Goal: Share content: Share content

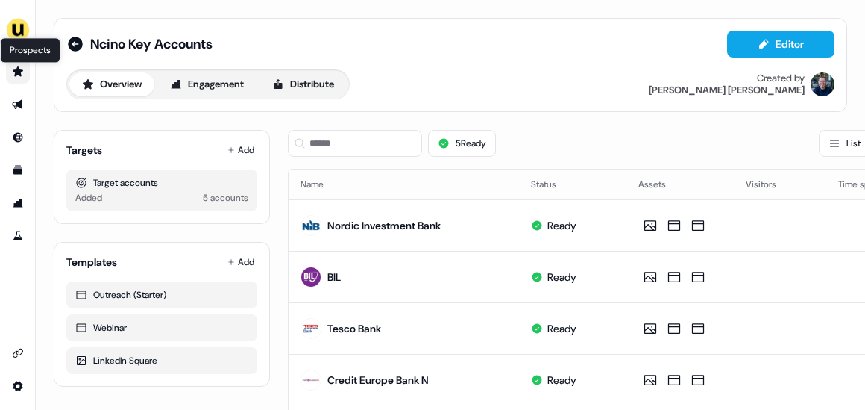
click at [19, 72] on icon "Go to prospects" at bounding box center [18, 71] width 10 height 10
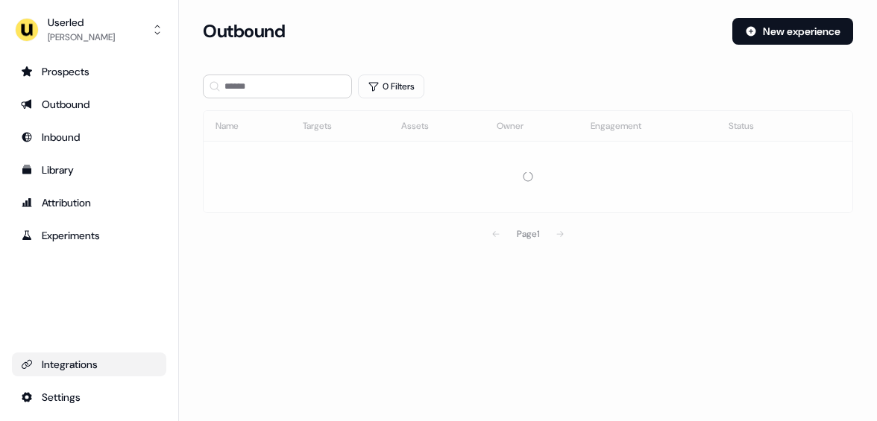
click at [88, 356] on link "Integrations" at bounding box center [89, 365] width 154 height 24
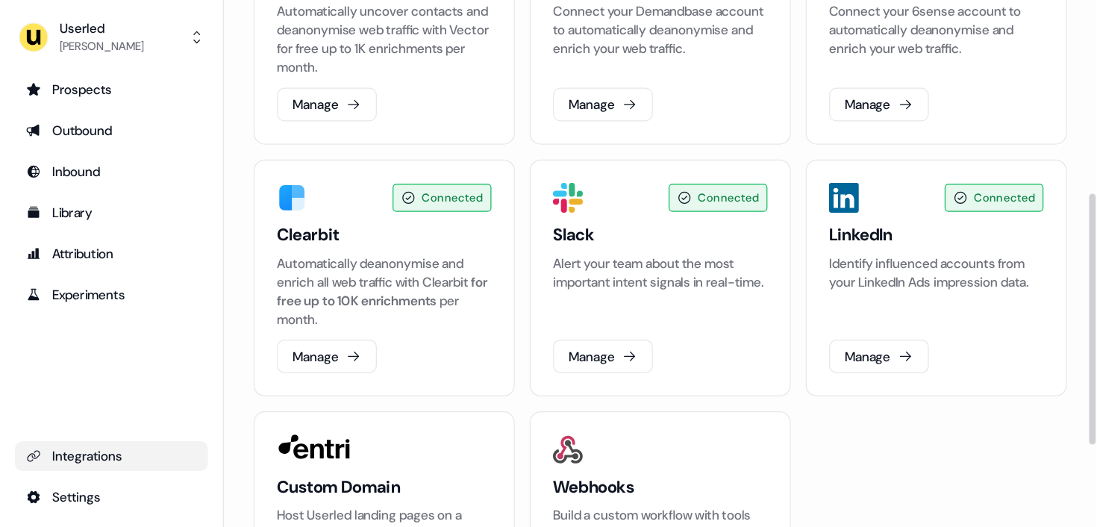
scroll to position [459, 0]
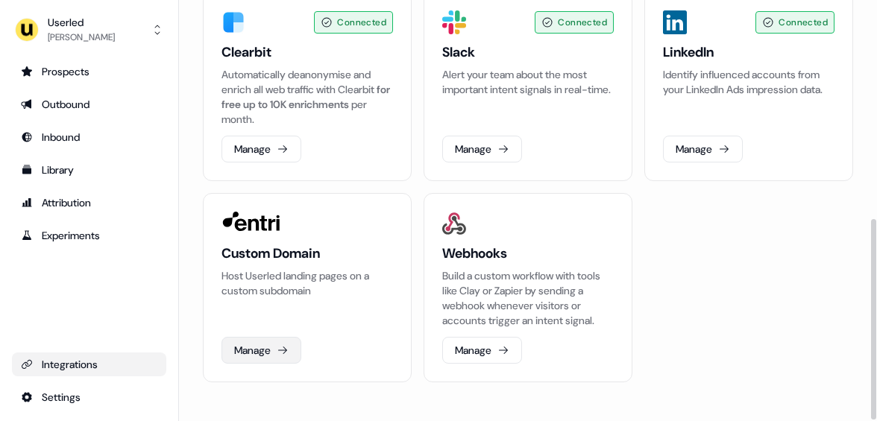
click at [266, 356] on button "Manage" at bounding box center [262, 350] width 80 height 27
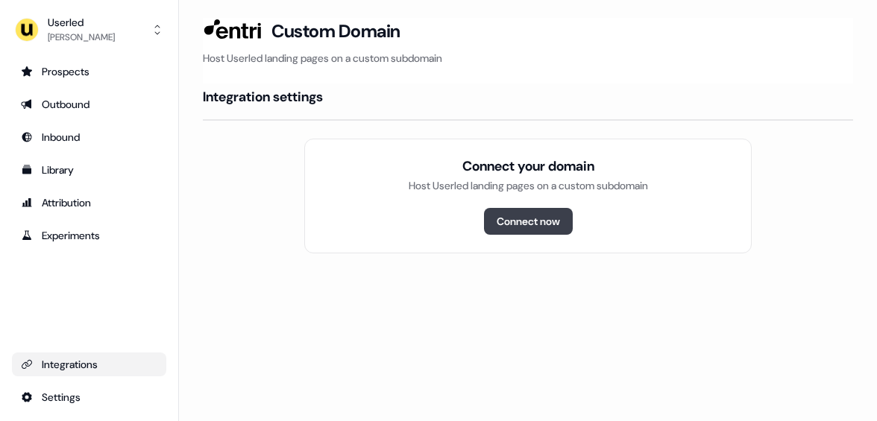
click at [532, 226] on button "Connect now" at bounding box center [528, 221] width 89 height 27
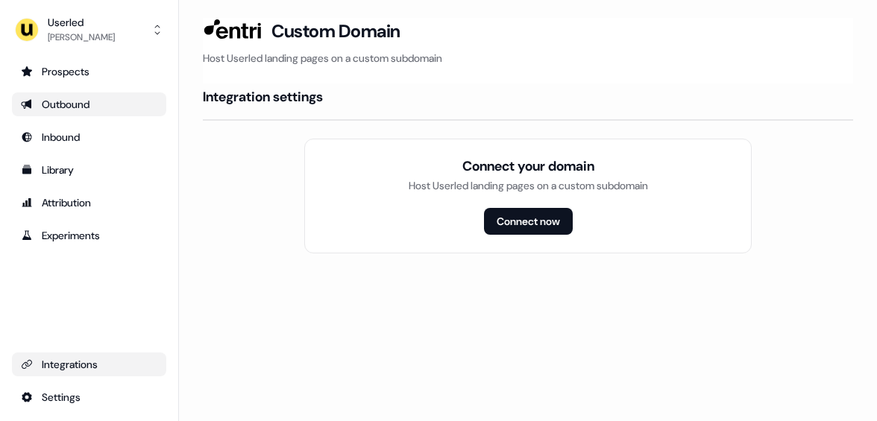
click at [67, 107] on div "Outbound" at bounding box center [89, 104] width 137 height 15
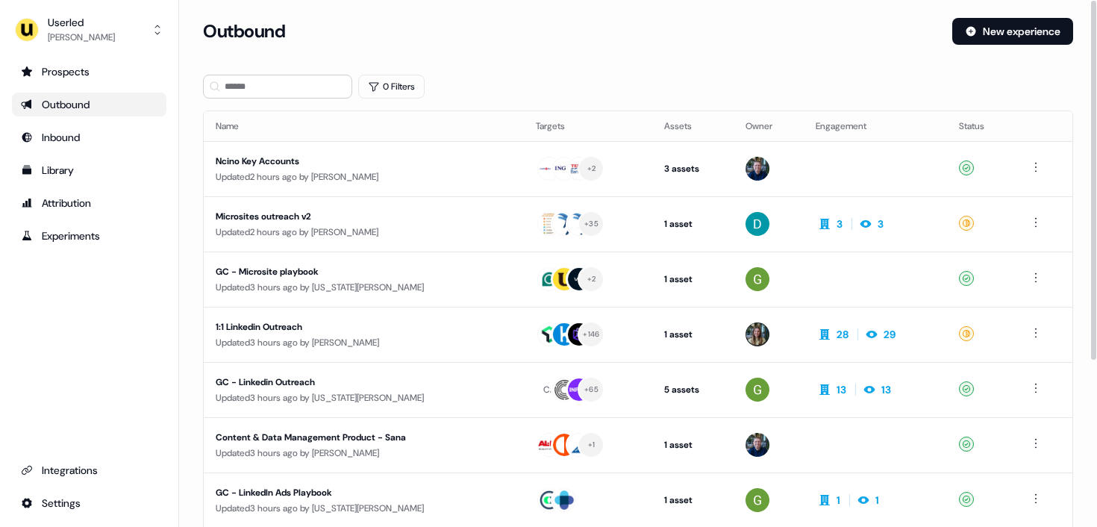
click at [92, 104] on div "Outbound" at bounding box center [89, 104] width 137 height 15
click at [275, 87] on input at bounding box center [277, 87] width 149 height 24
click at [87, 98] on div "Outbound" at bounding box center [89, 104] width 137 height 15
click at [231, 83] on input at bounding box center [277, 87] width 149 height 24
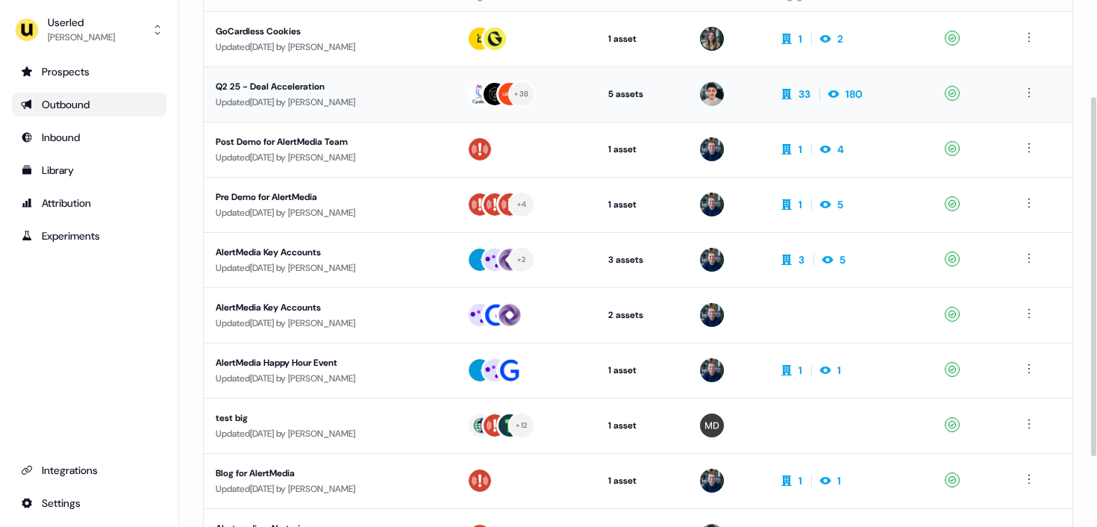
scroll to position [142, 0]
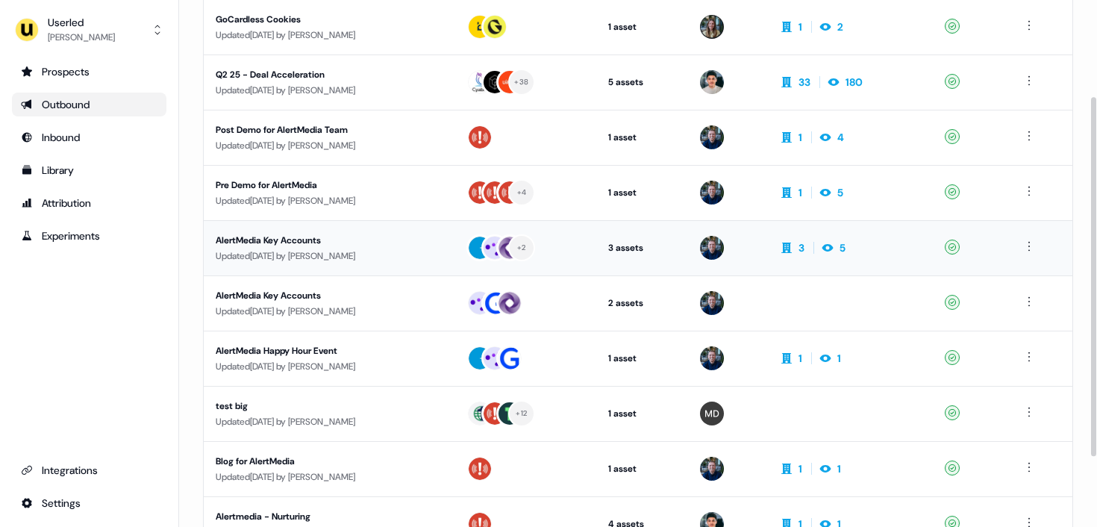
type input "**********"
click at [422, 239] on div "AlertMedia Key Accounts" at bounding box center [329, 240] width 227 height 15
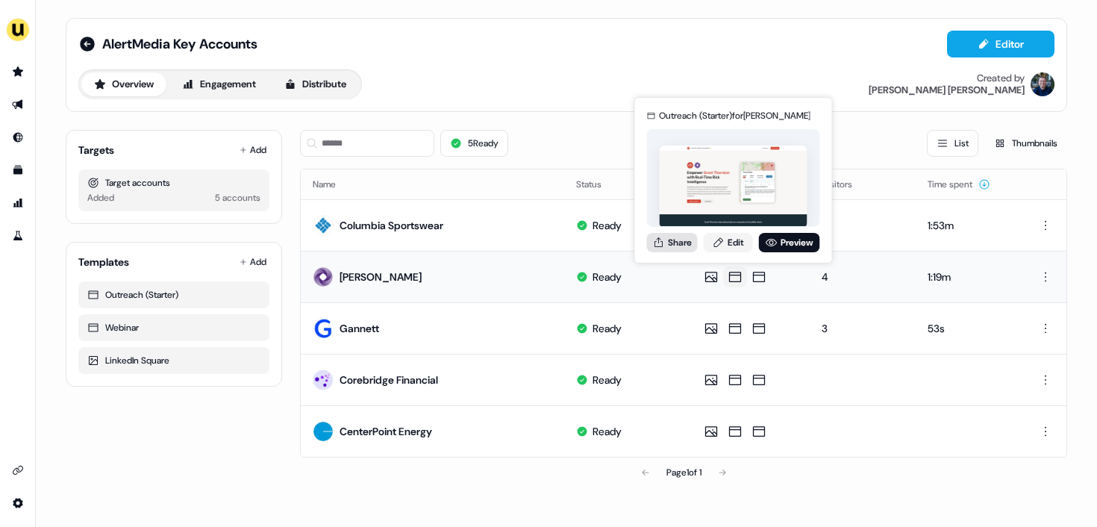
click at [680, 243] on button "Share" at bounding box center [672, 242] width 51 height 19
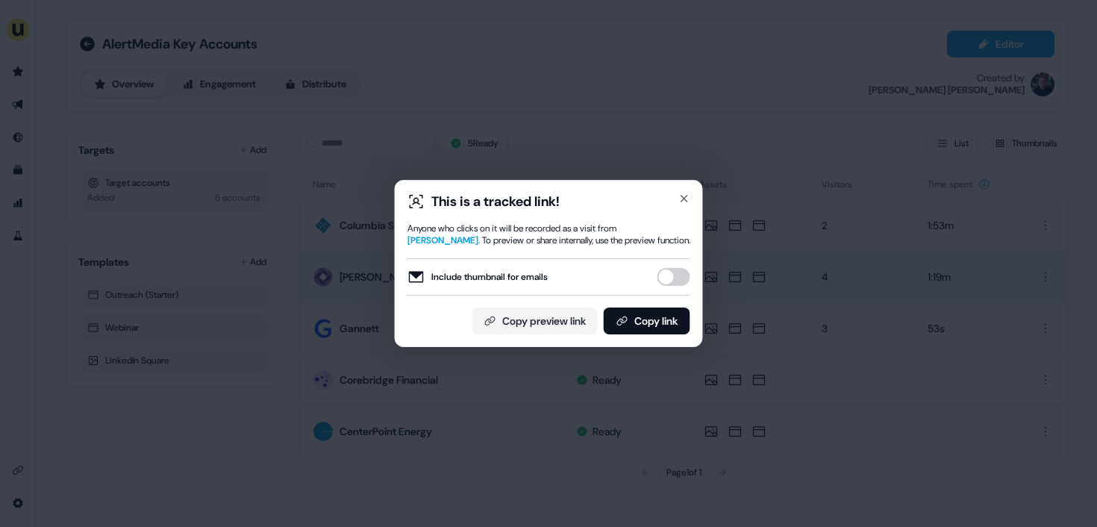
click at [680, 277] on button "Include thumbnail for emails" at bounding box center [673, 277] width 33 height 18
click at [679, 277] on button "Include thumbnail for emails" at bounding box center [673, 277] width 33 height 18
type button "on"
click at [669, 277] on button "Include thumbnail for emails" at bounding box center [673, 277] width 33 height 18
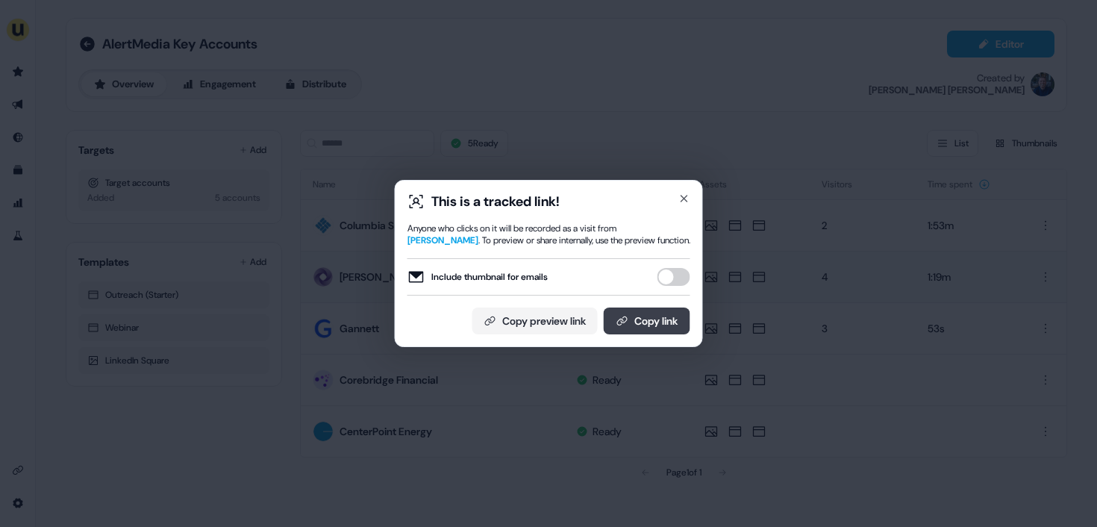
click at [633, 324] on button "Copy link" at bounding box center [646, 320] width 87 height 27
